Goal: Transaction & Acquisition: Download file/media

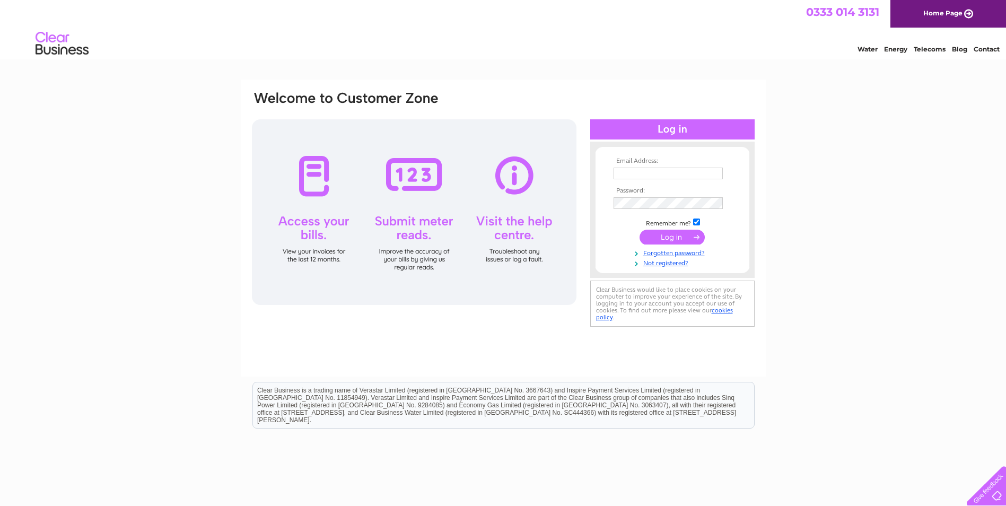
type input "[EMAIL_ADDRESS][DOMAIN_NAME]"
click at [676, 237] on input "submit" at bounding box center [672, 237] width 65 height 15
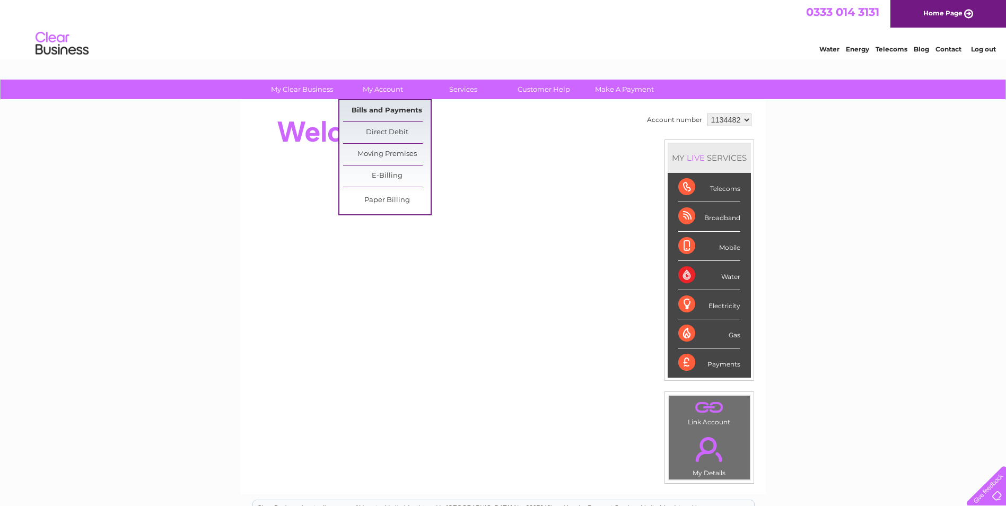
click at [384, 105] on link "Bills and Payments" at bounding box center [387, 110] width 88 height 21
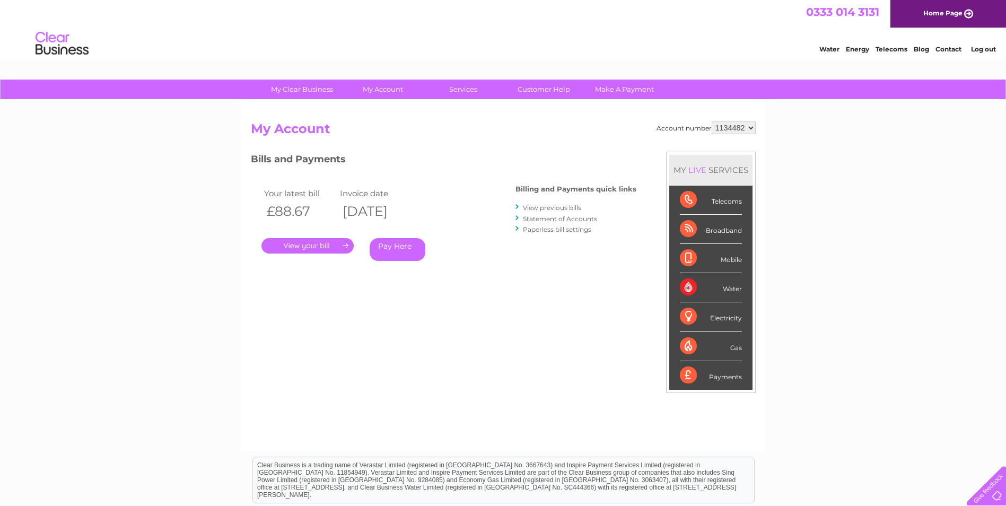
click at [334, 245] on link "." at bounding box center [308, 245] width 92 height 15
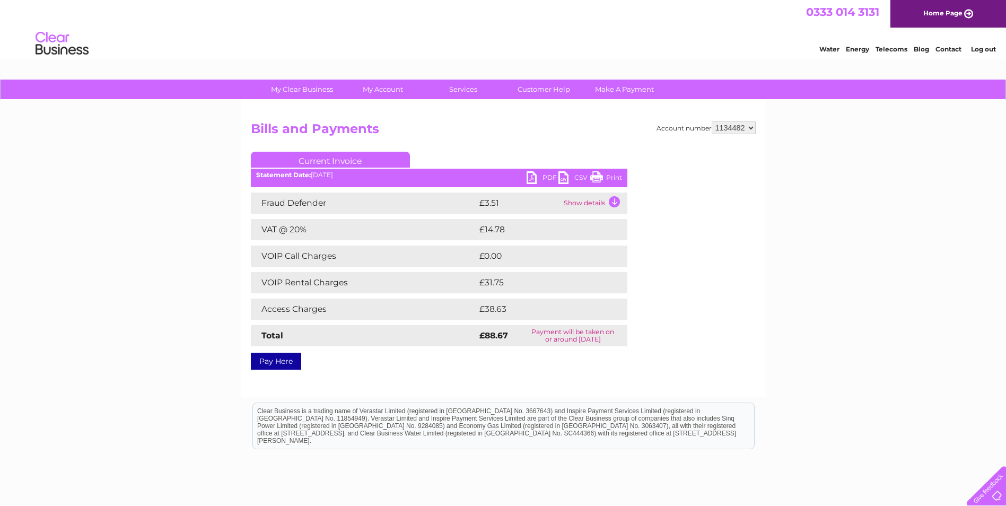
click at [535, 175] on link "PDF" at bounding box center [543, 178] width 32 height 15
